Goal: Information Seeking & Learning: Find specific fact

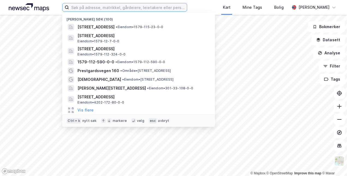
click at [74, 8] on input at bounding box center [127, 7] width 117 height 8
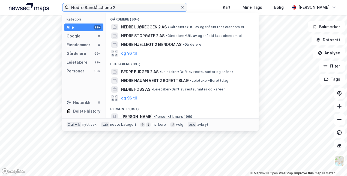
click at [99, 8] on input "Nedre Sandåsstiene 2" at bounding box center [124, 7] width 111 height 8
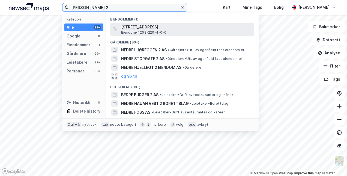
type input "[PERSON_NAME] 2"
click at [140, 29] on span "[STREET_ADDRESS]" at bounding box center [186, 27] width 131 height 7
